Goal: Check status

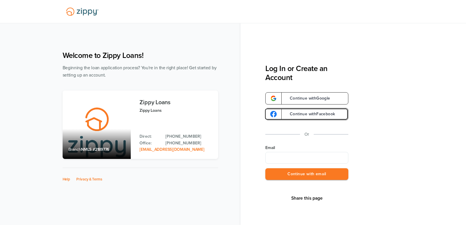
click at [309, 117] on link "Continue with Facebook" at bounding box center [306, 114] width 83 height 12
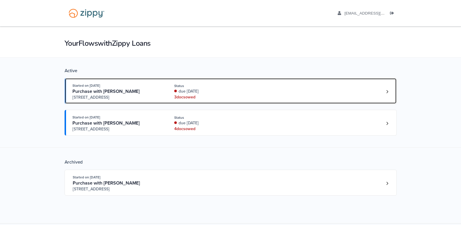
click at [186, 94] on div "due 7 days ago" at bounding box center [213, 91] width 78 height 6
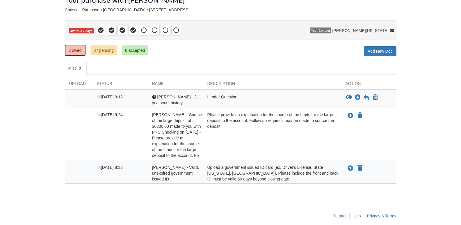
scroll to position [44, 0]
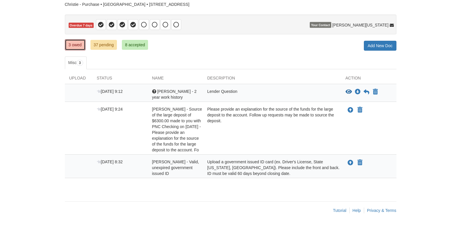
click at [76, 46] on link "3 owed" at bounding box center [75, 44] width 21 height 11
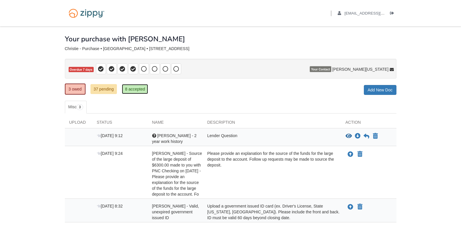
click at [130, 92] on link "8 accepted" at bounding box center [135, 89] width 26 height 10
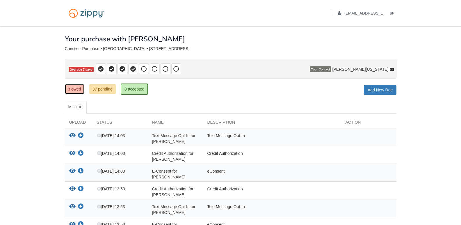
click at [72, 88] on link "3 owed" at bounding box center [75, 89] width 20 height 10
